Goal: Navigation & Orientation: Find specific page/section

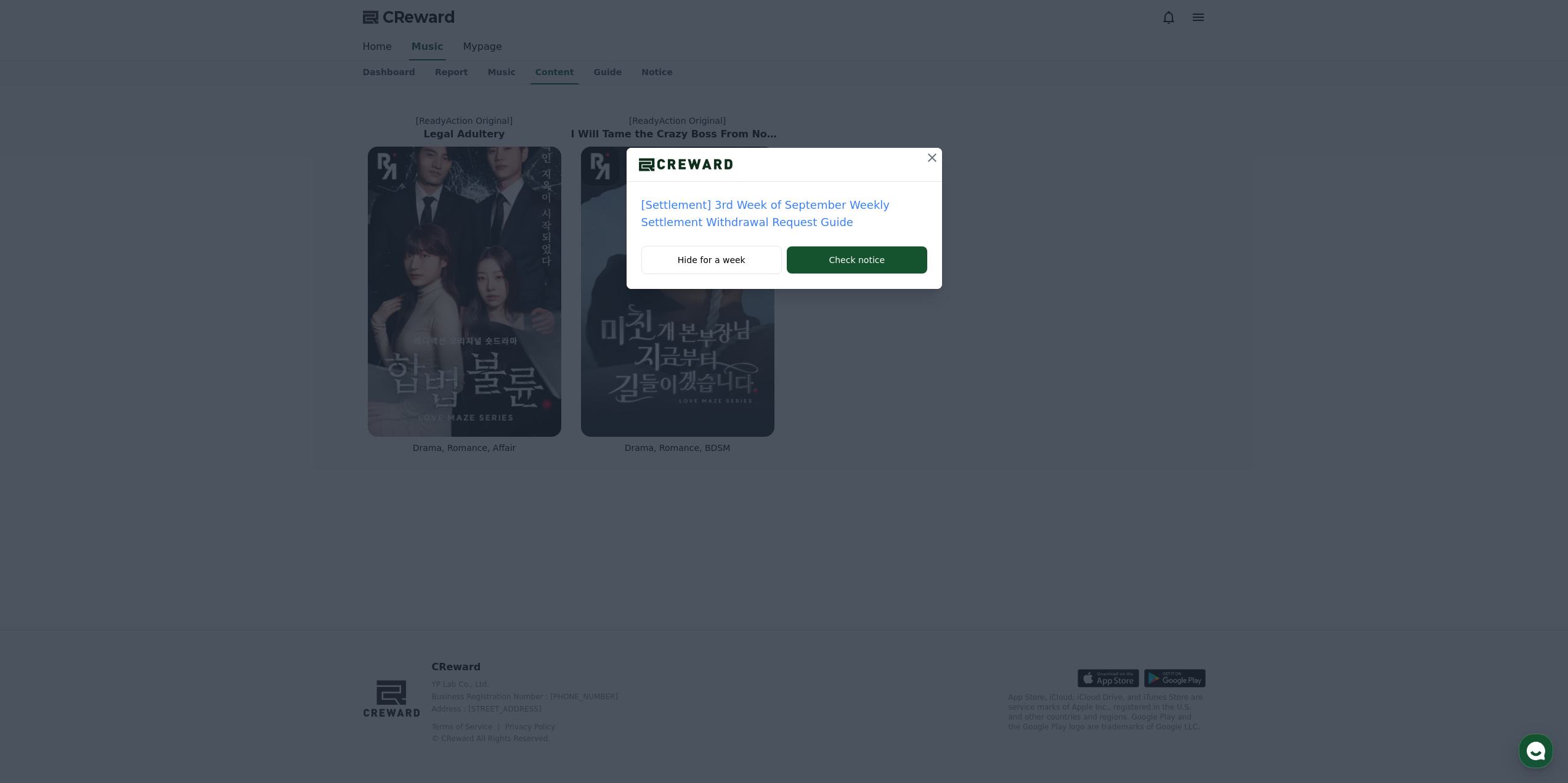
click at [935, 164] on icon at bounding box center [932, 158] width 15 height 15
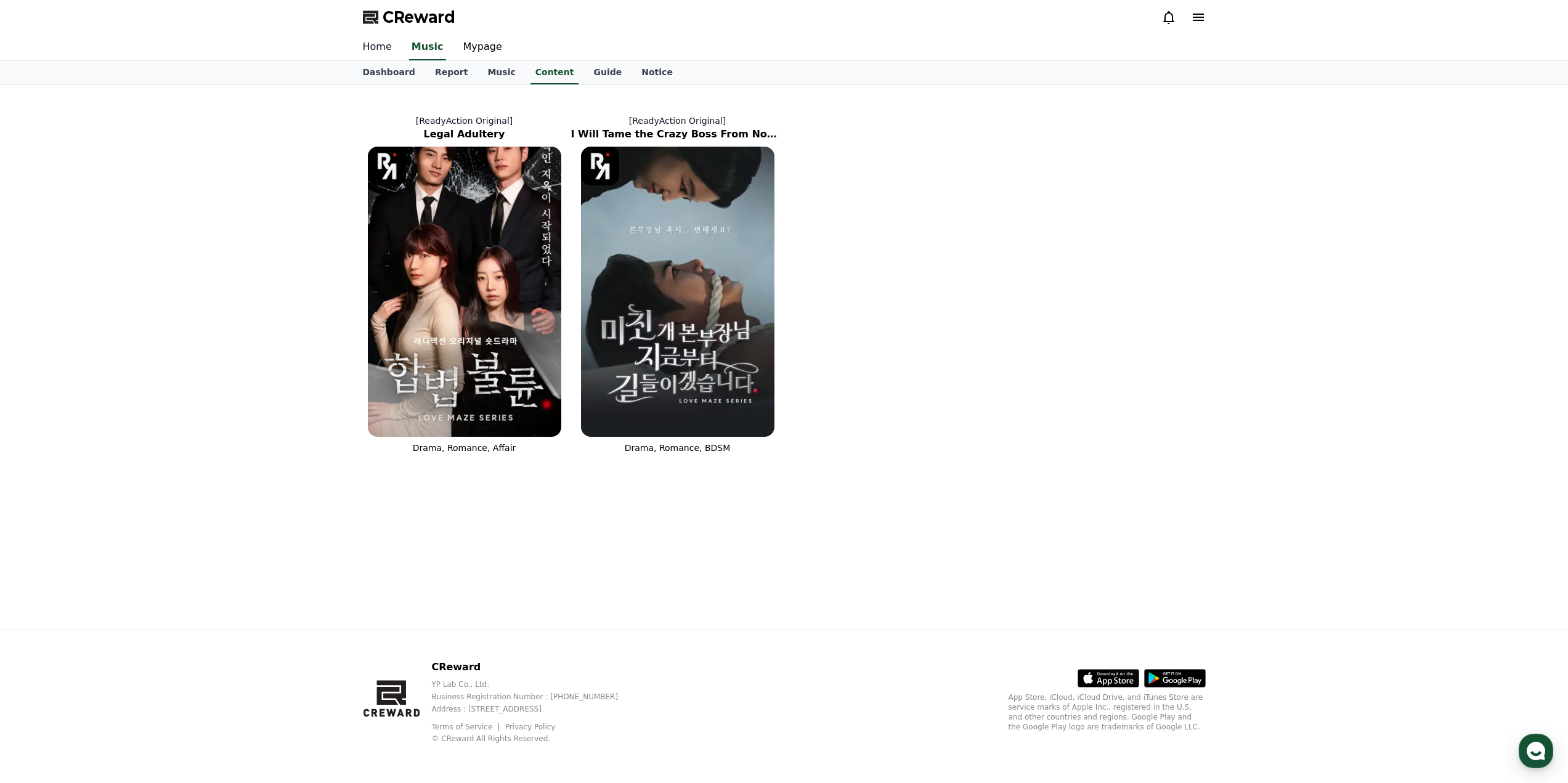
click at [357, 47] on link "Home" at bounding box center [377, 47] width 49 height 26
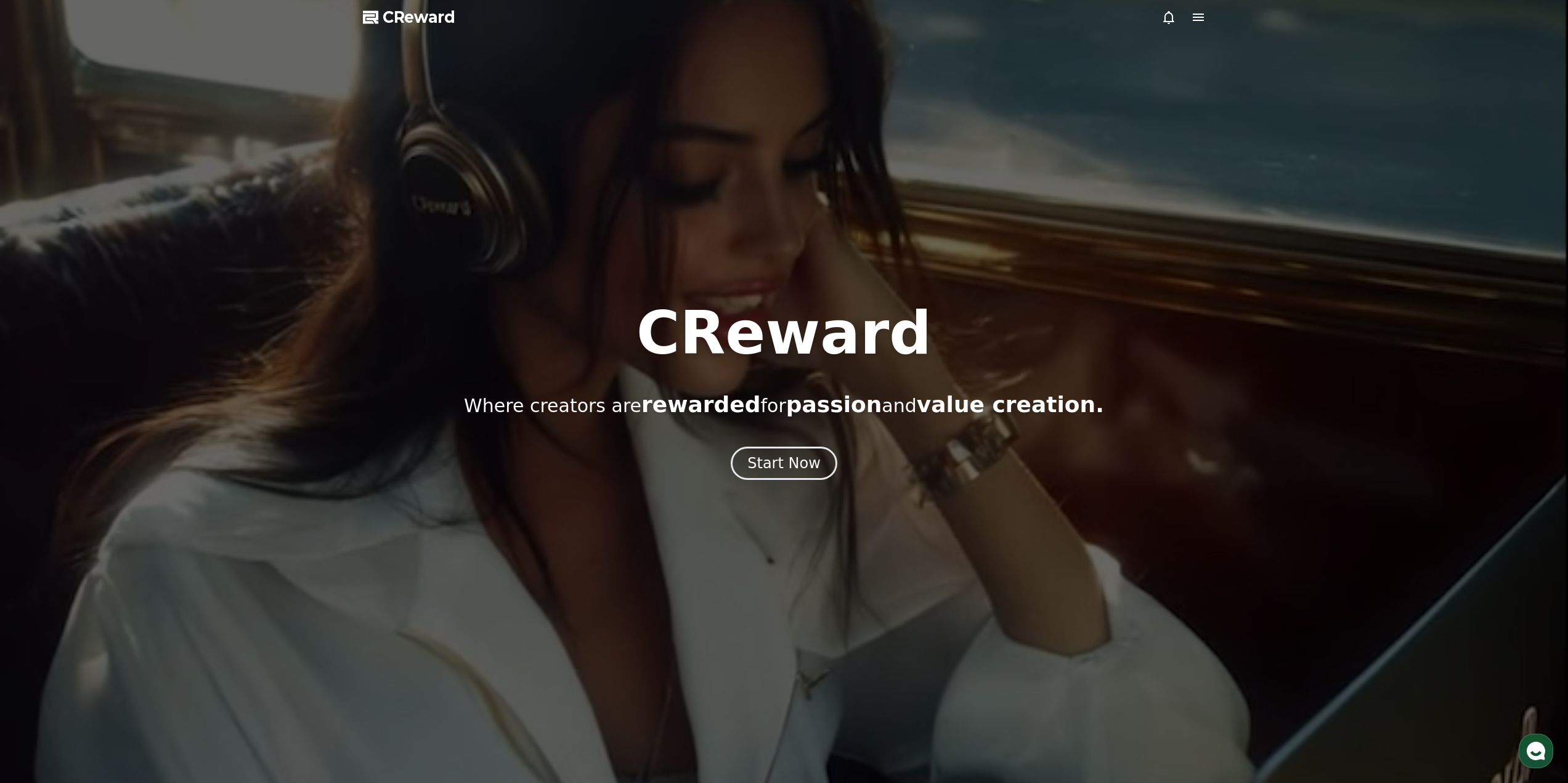
click at [369, 46] on div at bounding box center [784, 392] width 1568 height 783
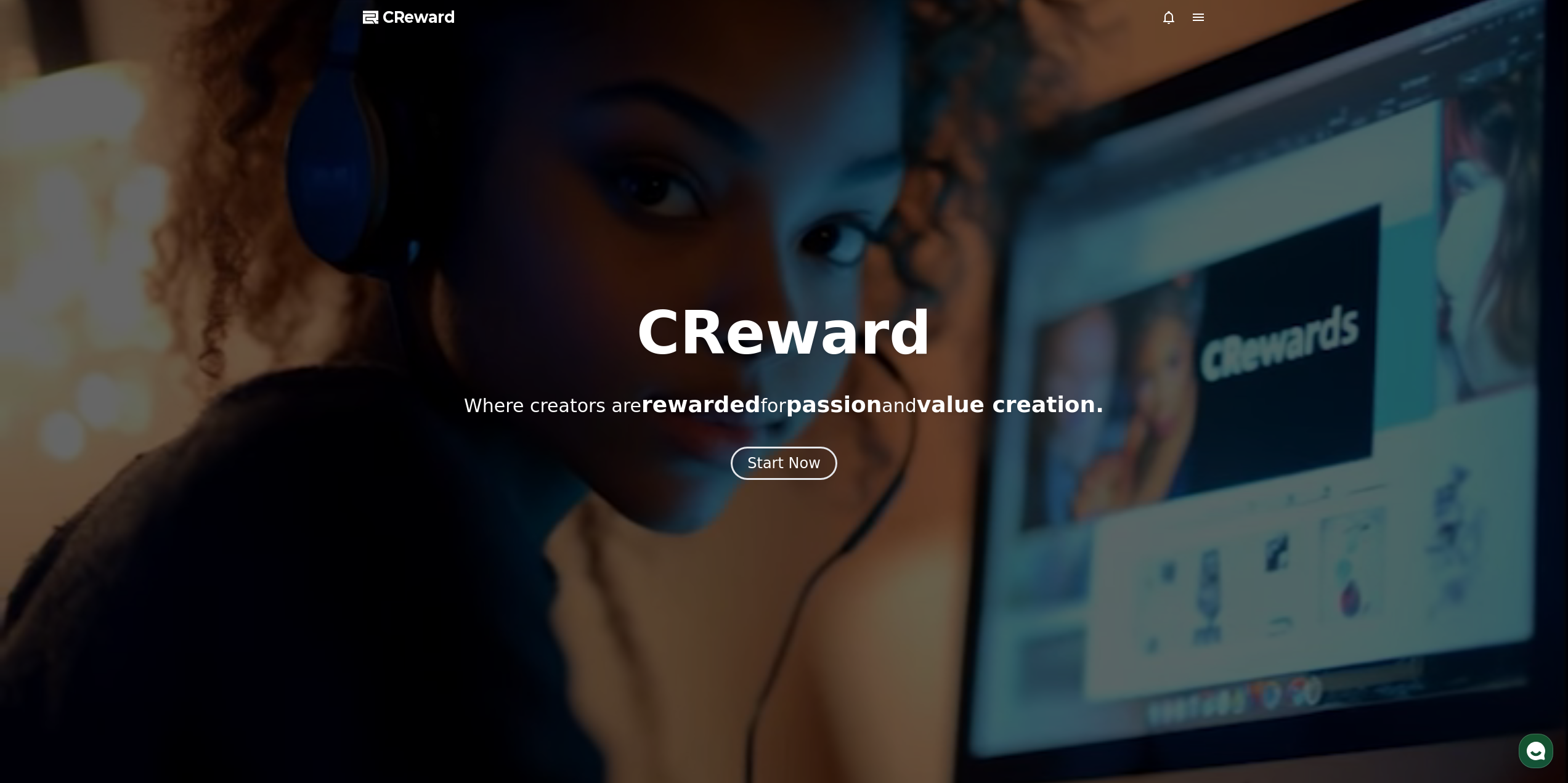
click at [779, 488] on div at bounding box center [784, 392] width 1568 height 783
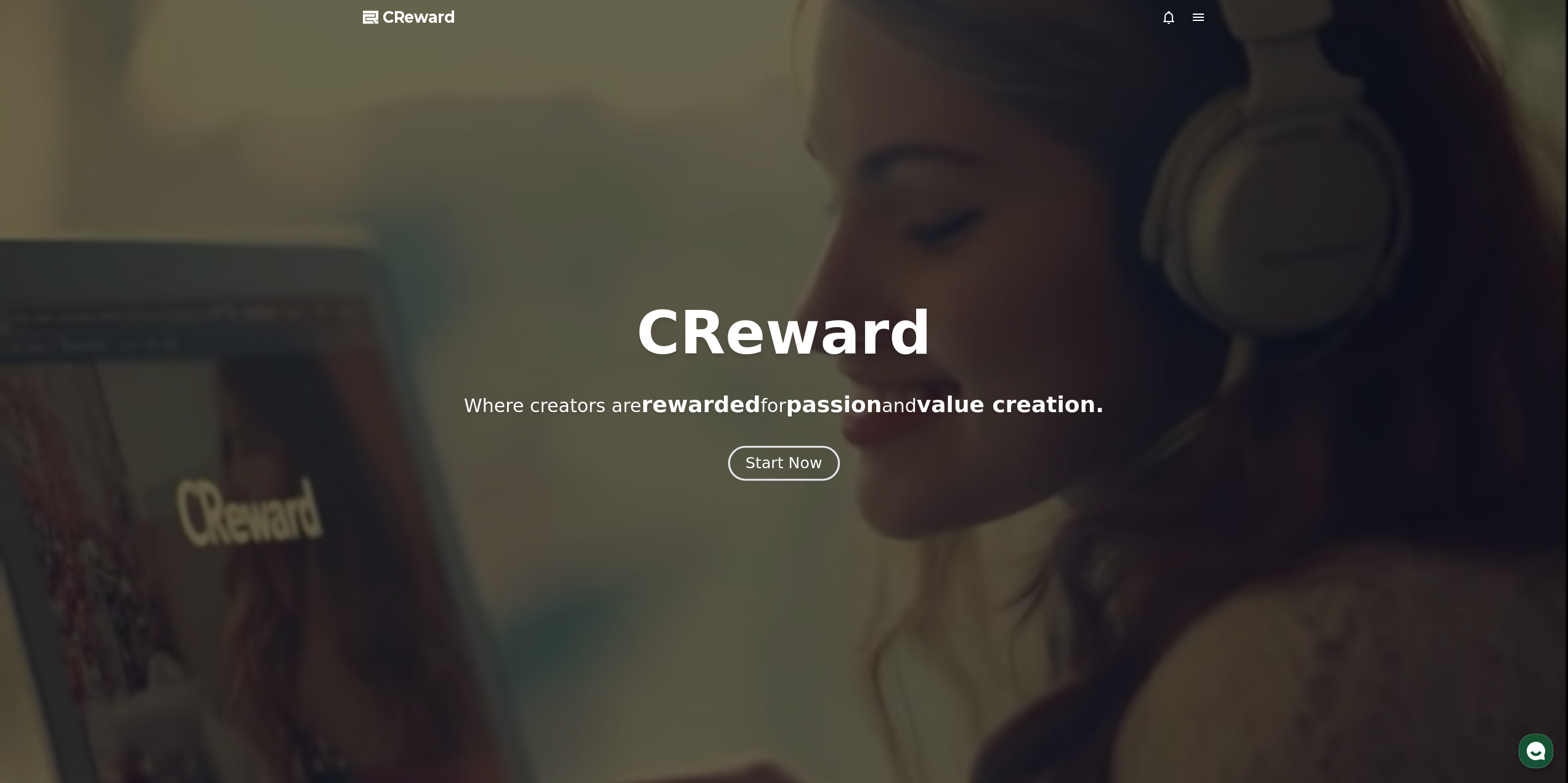
click at [782, 467] on div "Start Now" at bounding box center [783, 463] width 76 height 21
